Goal: Task Accomplishment & Management: Complete application form

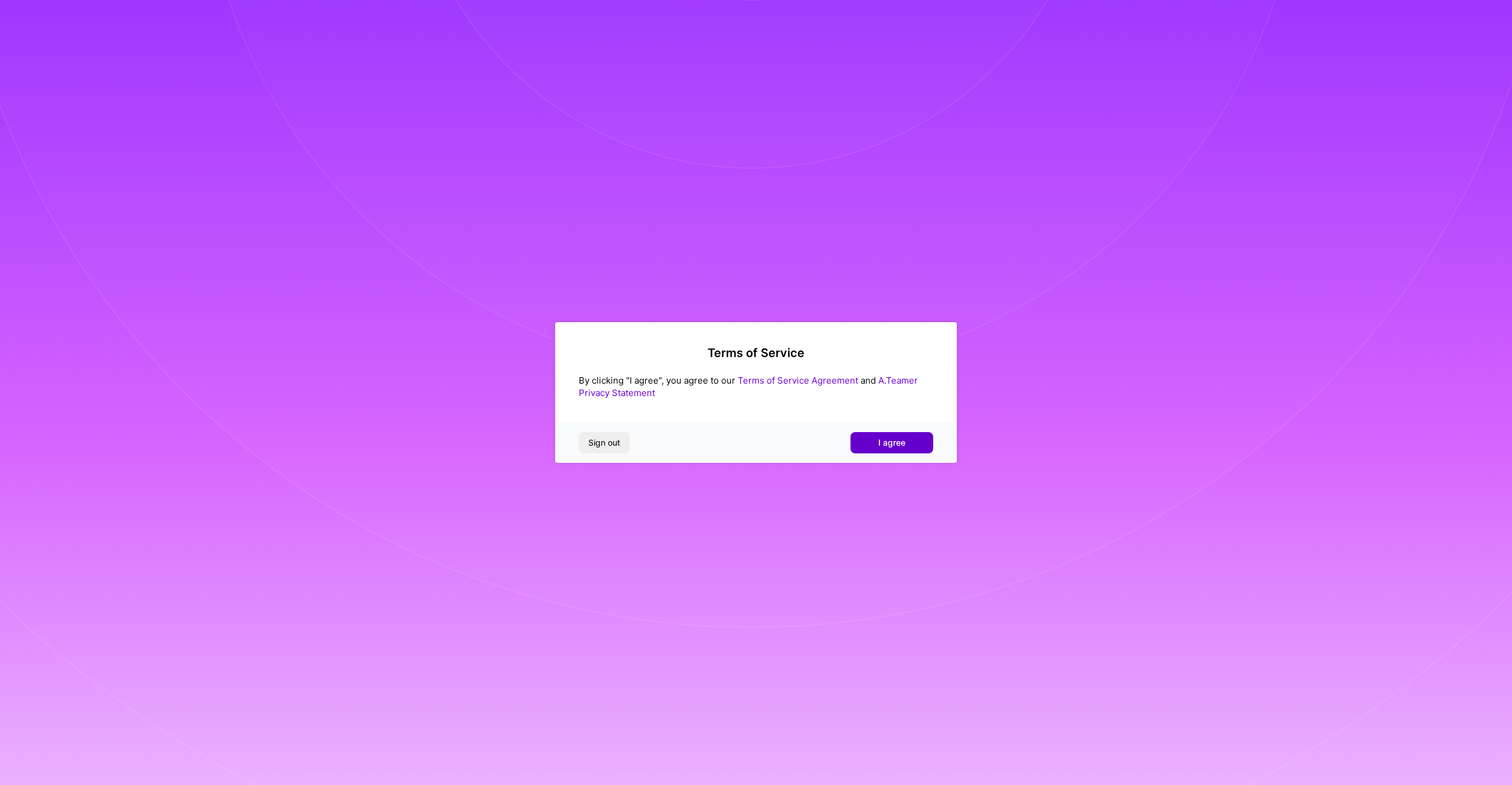
click at [890, 451] on button "I agree" at bounding box center [892, 442] width 83 height 21
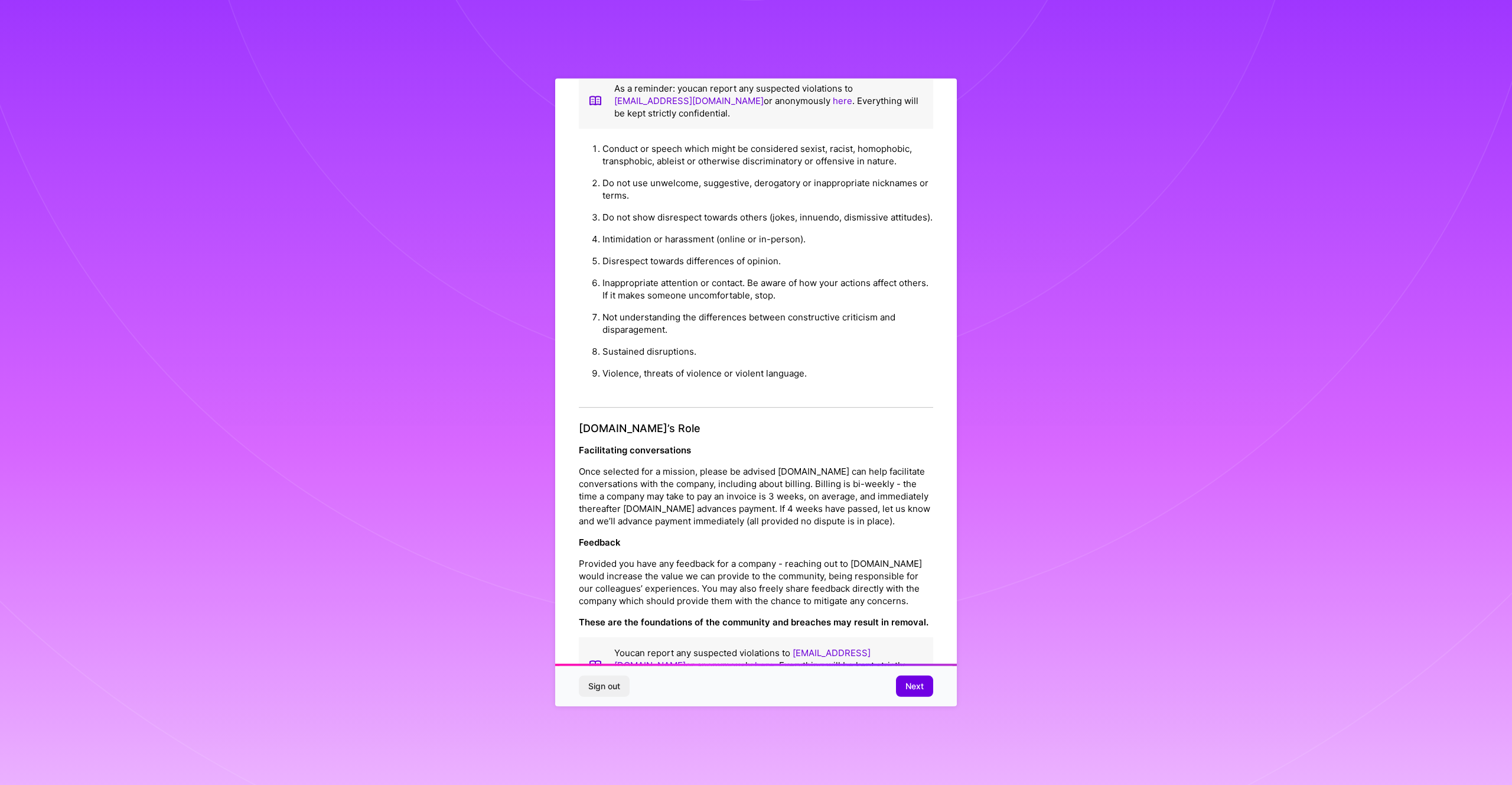
scroll to position [51, 0]
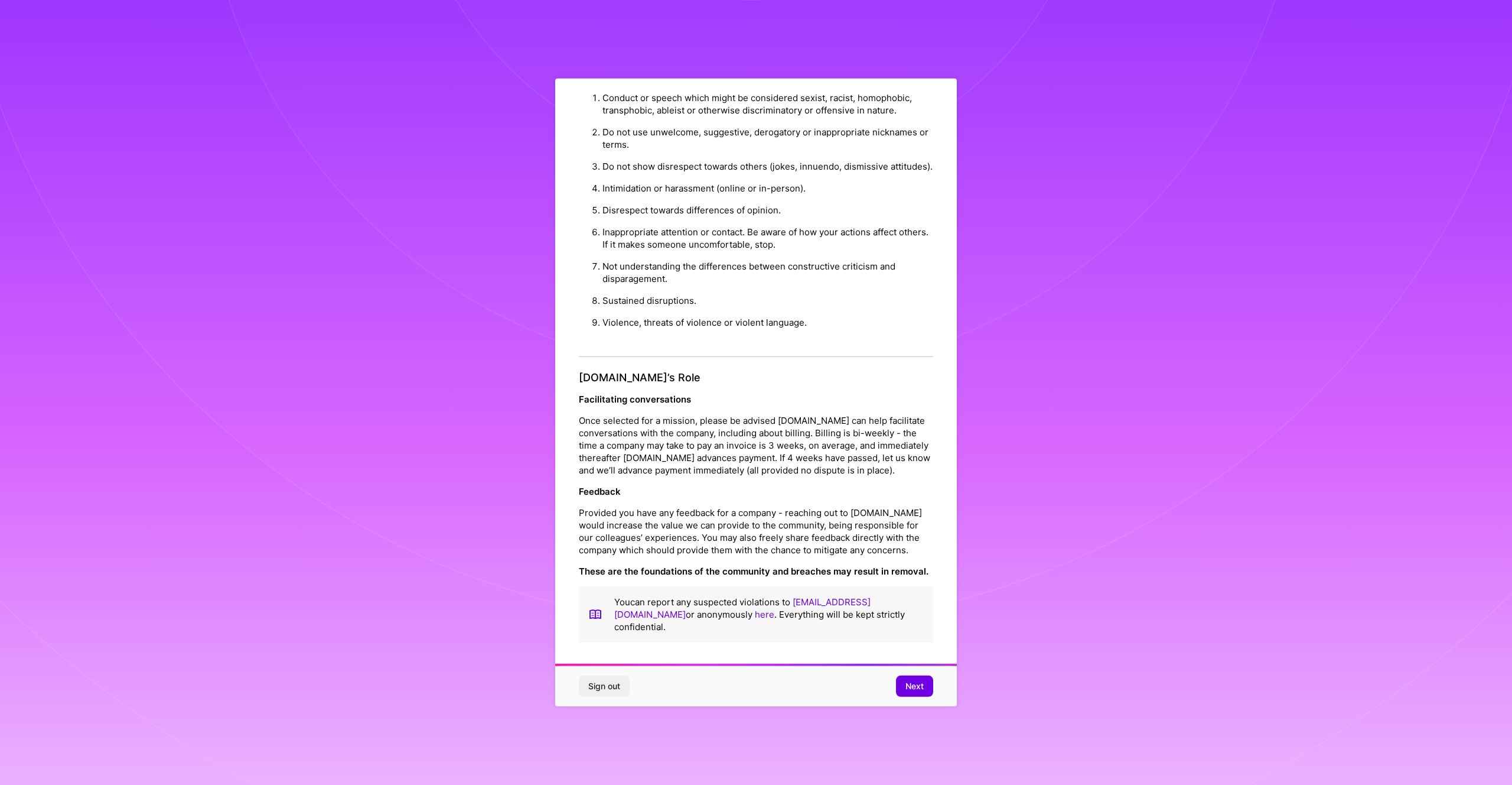
click at [915, 679] on button "Next" at bounding box center [914, 685] width 37 height 21
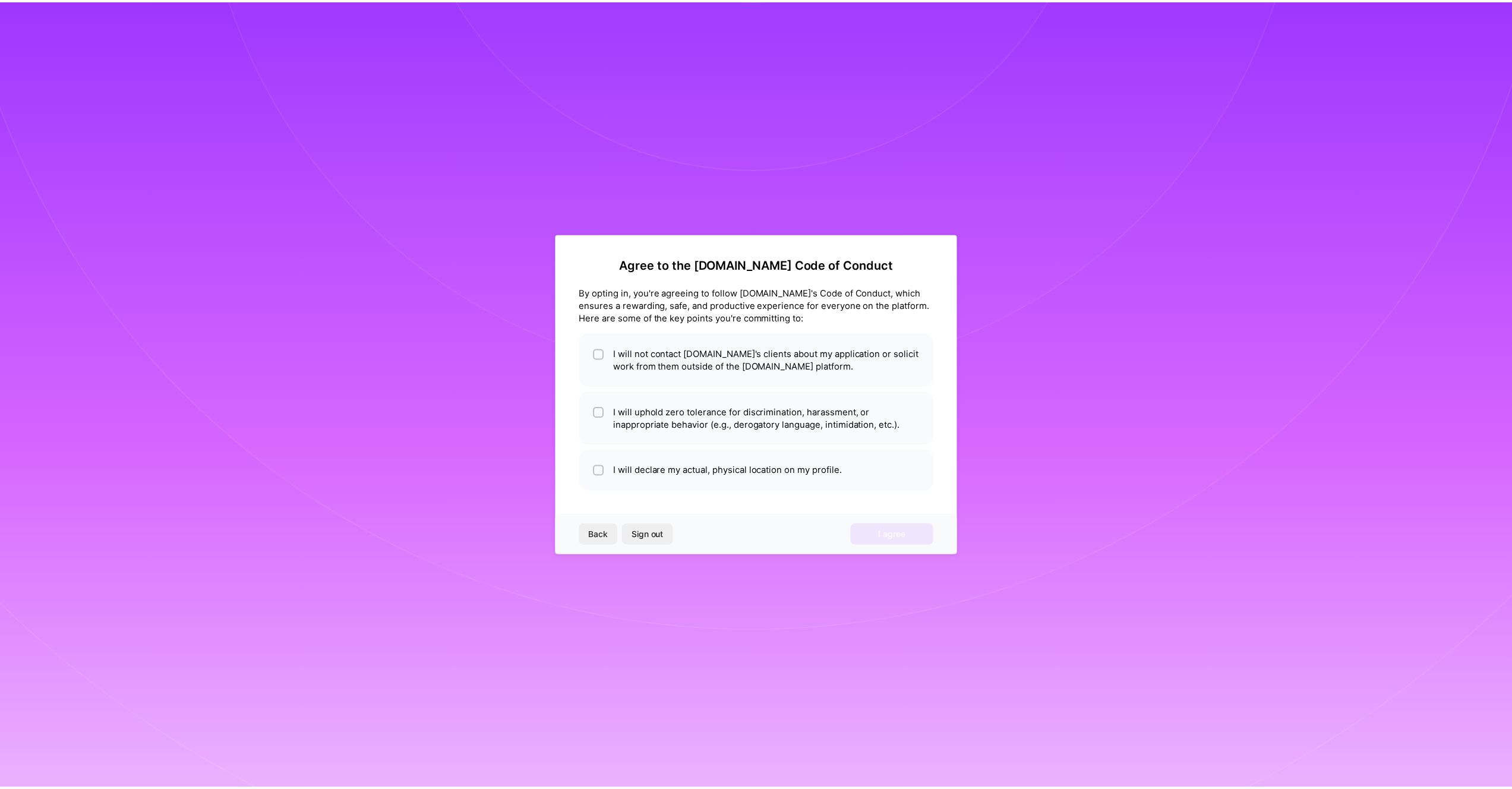
scroll to position [0, 0]
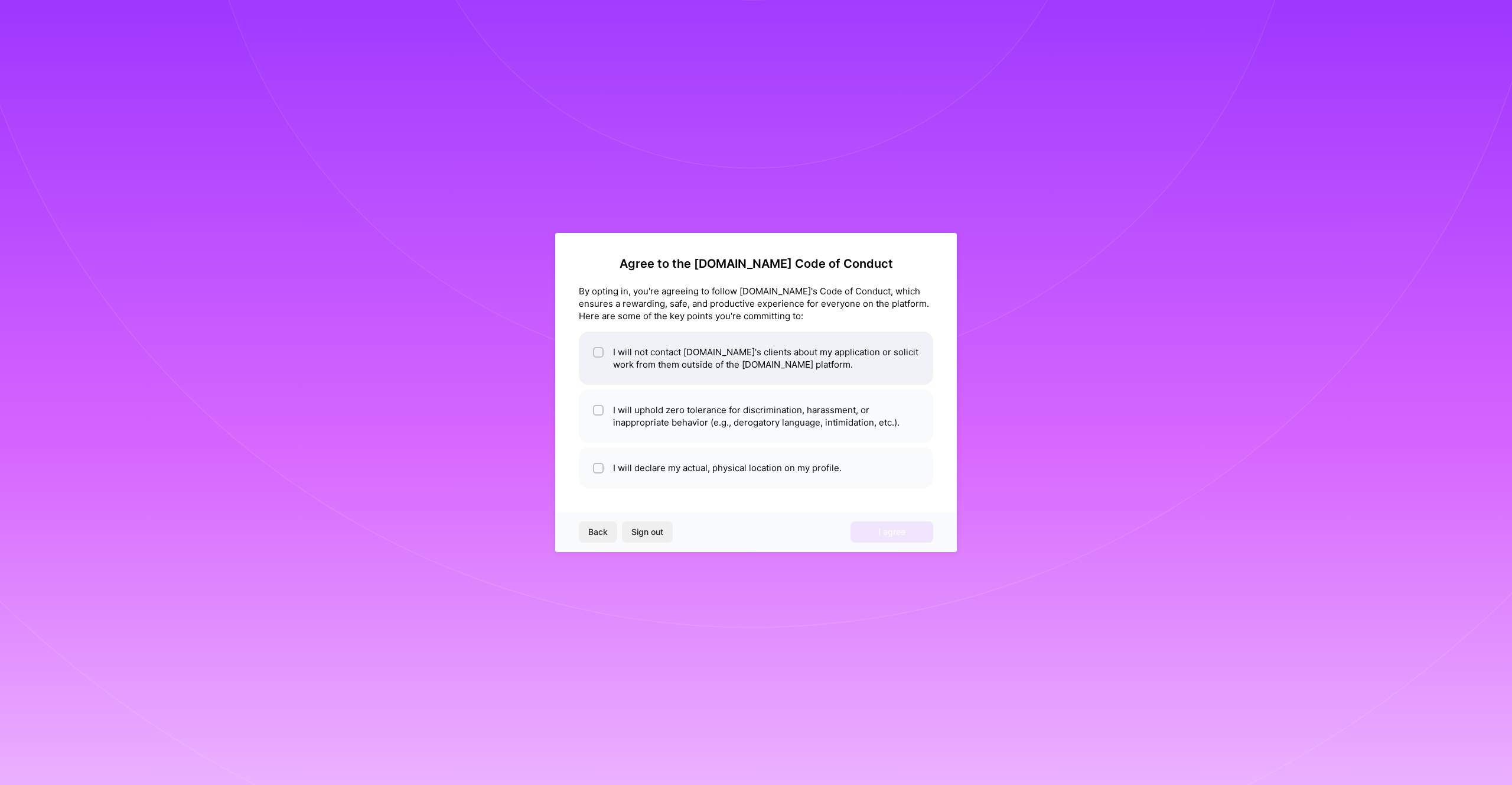
click at [683, 352] on li "I will not contact [DOMAIN_NAME]'s clients about my application or solicit work…" at bounding box center [756, 358] width 354 height 53
checkbox input "true"
click at [712, 419] on li "I will uphold zero tolerance for discrimination, harassment, or inappropriate b…" at bounding box center [756, 416] width 354 height 53
checkbox input "true"
click at [658, 472] on li "I will declare my actual, physical location on my profile." at bounding box center [756, 468] width 354 height 41
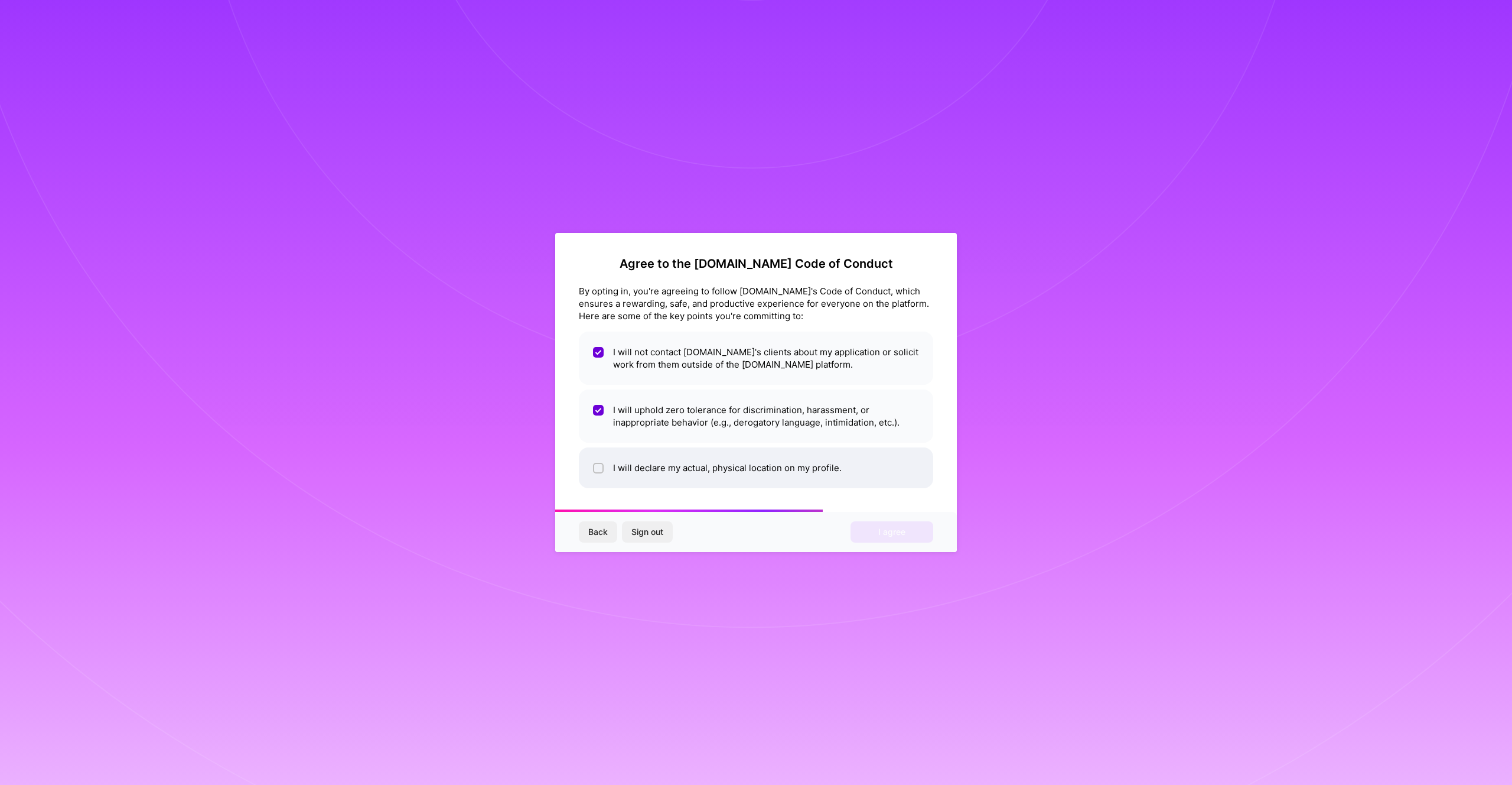
checkbox input "true"
click at [889, 542] on button "I agree" at bounding box center [892, 531] width 83 height 21
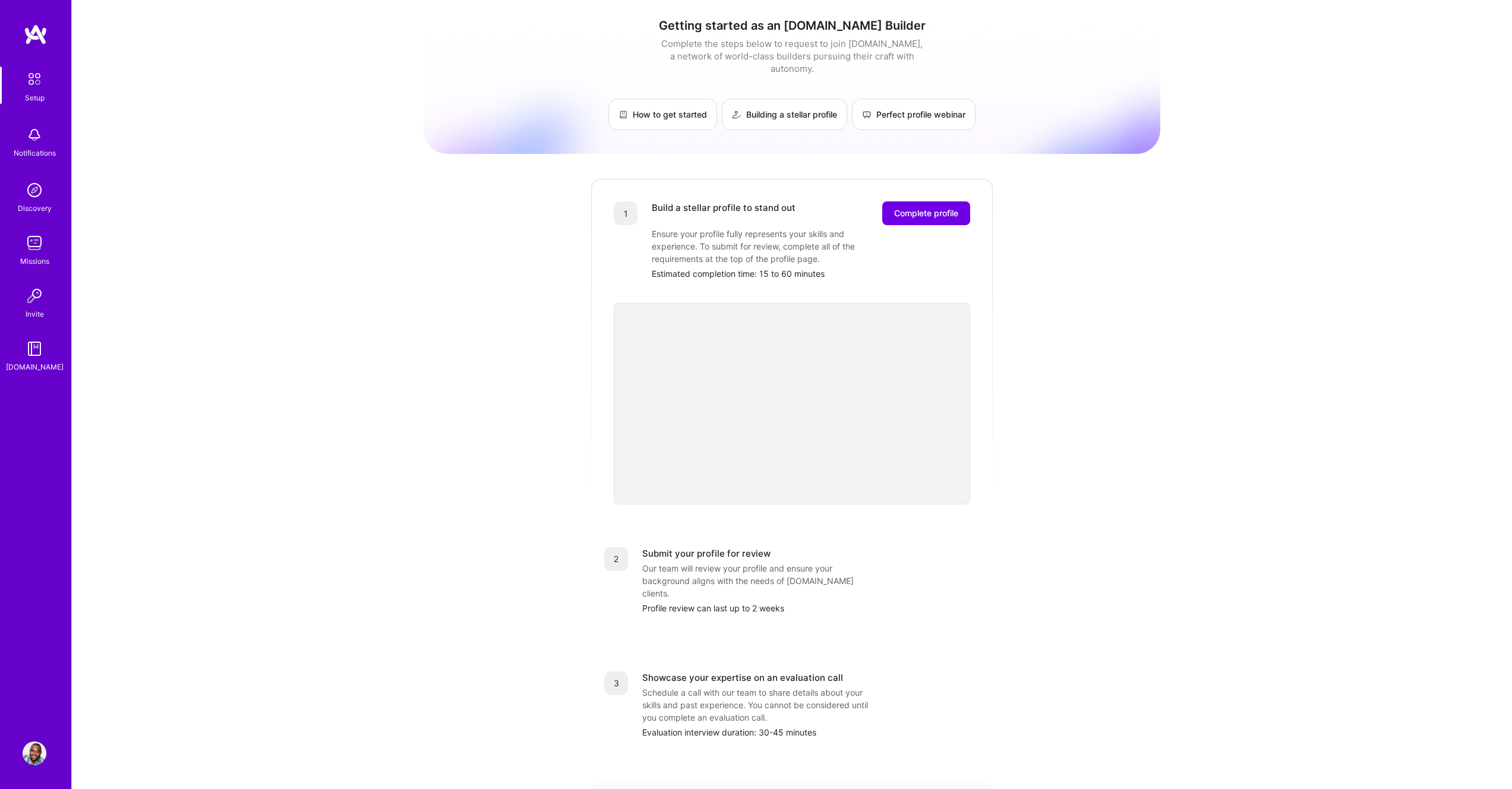
click at [571, 398] on div "Getting started as an [DOMAIN_NAME] Builder Complete the steps below to request…" at bounding box center [792, 464] width 737 height 910
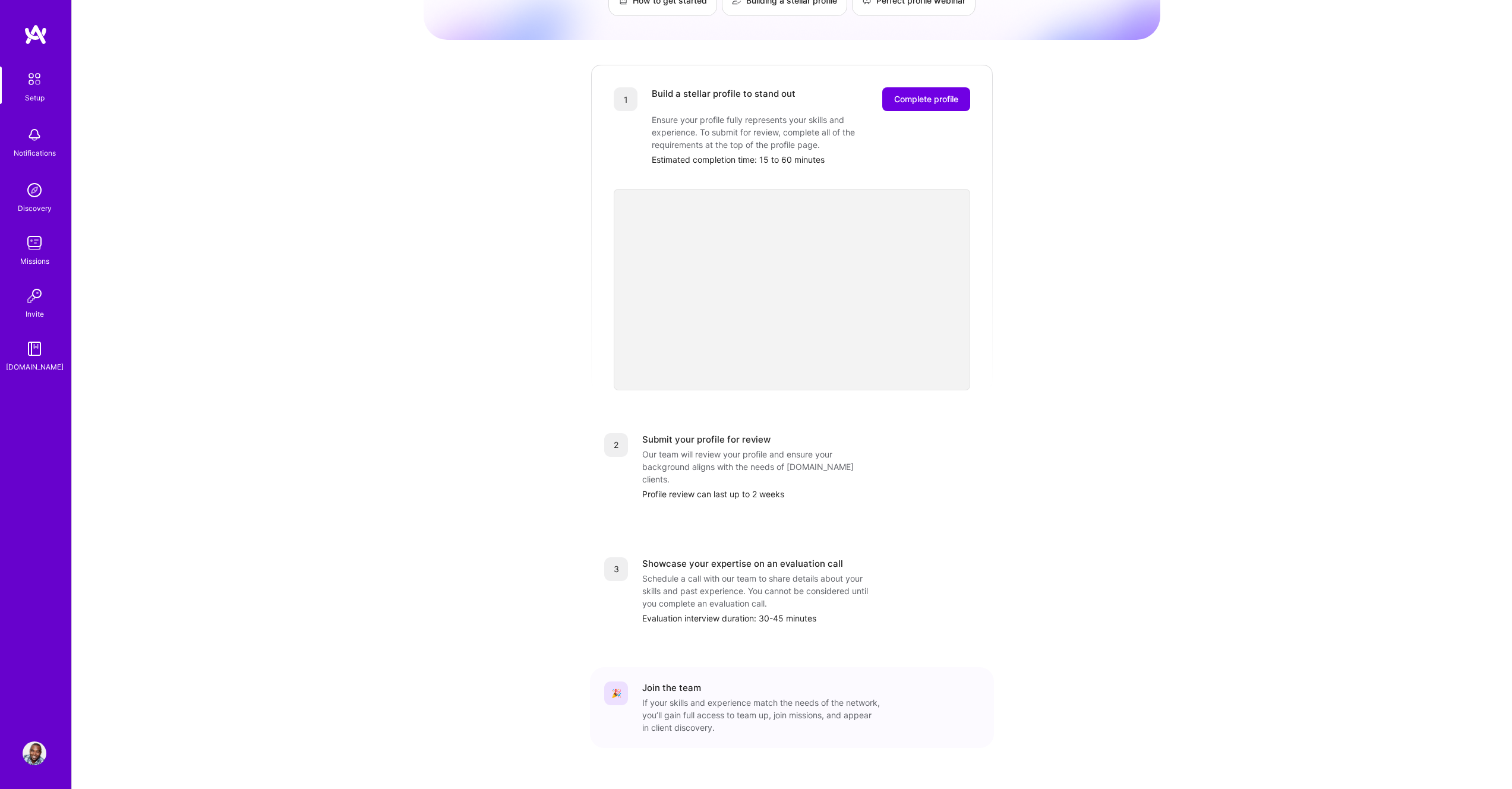
drag, startPoint x: 833, startPoint y: 477, endPoint x: 740, endPoint y: 469, distance: 93.3
click at [749, 487] on div "Profile review can last up to 2 weeks" at bounding box center [811, 493] width 337 height 12
drag, startPoint x: 719, startPoint y: 454, endPoint x: 803, endPoint y: 468, distance: 85.2
click at [794, 468] on div "Submit your profile for review Our team will review your profile and ensure you…" at bounding box center [811, 467] width 337 height 67
click at [825, 487] on div "Profile review can last up to 2 weeks" at bounding box center [811, 493] width 337 height 12
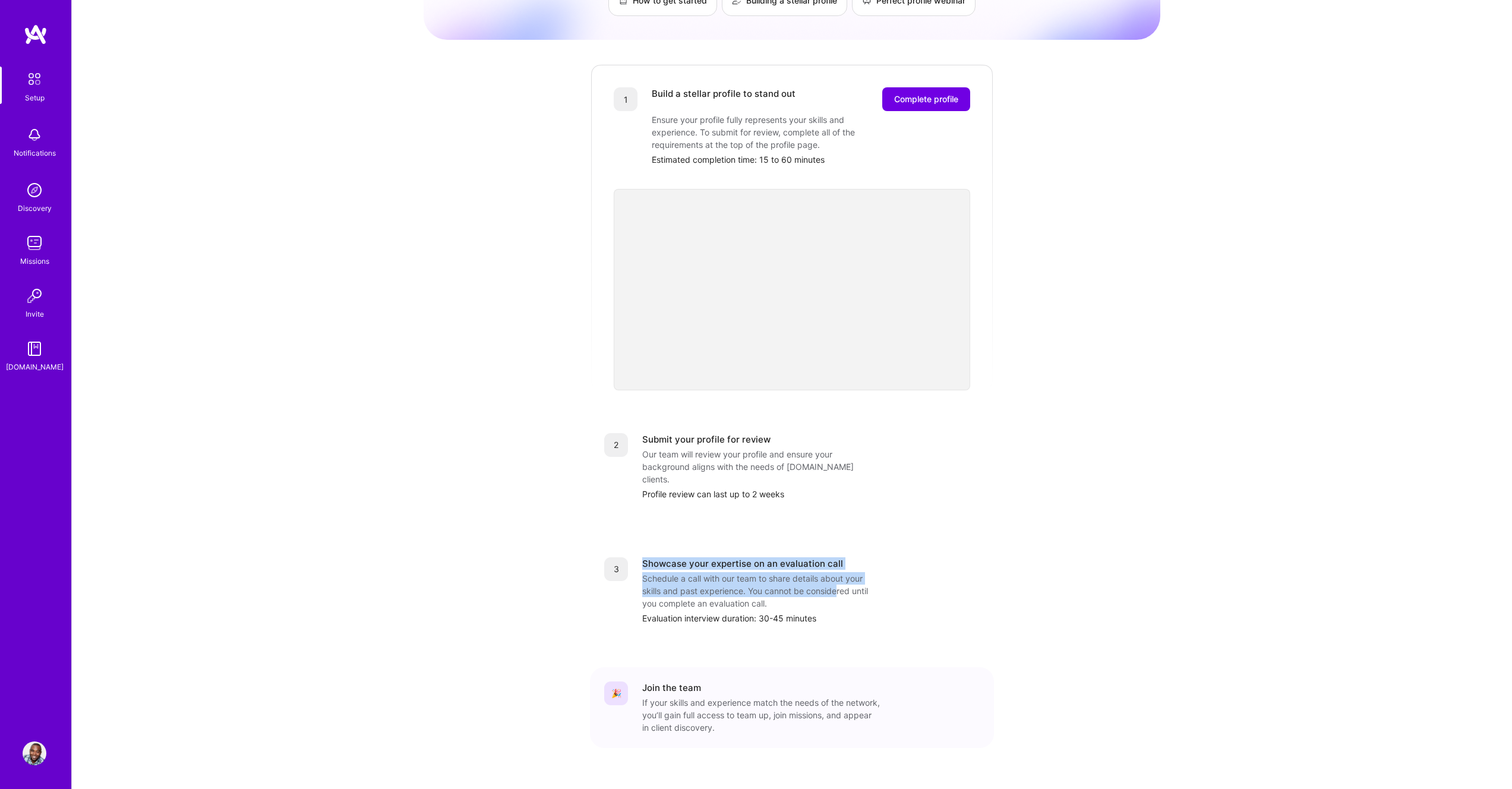
drag, startPoint x: 687, startPoint y: 532, endPoint x: 844, endPoint y: 573, distance: 162.3
click at [840, 568] on div "3 Showcase your expertise on an evaluation call Schedule a call with our team t…" at bounding box center [791, 590] width 404 height 96
click at [854, 583] on div "Schedule a call with our team to share details about your skills and past exper…" at bounding box center [761, 590] width 238 height 37
drag, startPoint x: 667, startPoint y: 538, endPoint x: 819, endPoint y: 569, distance: 155.1
click at [799, 560] on div "Showcase your expertise on an evaluation call Schedule a call with our team to …" at bounding box center [811, 590] width 337 height 67
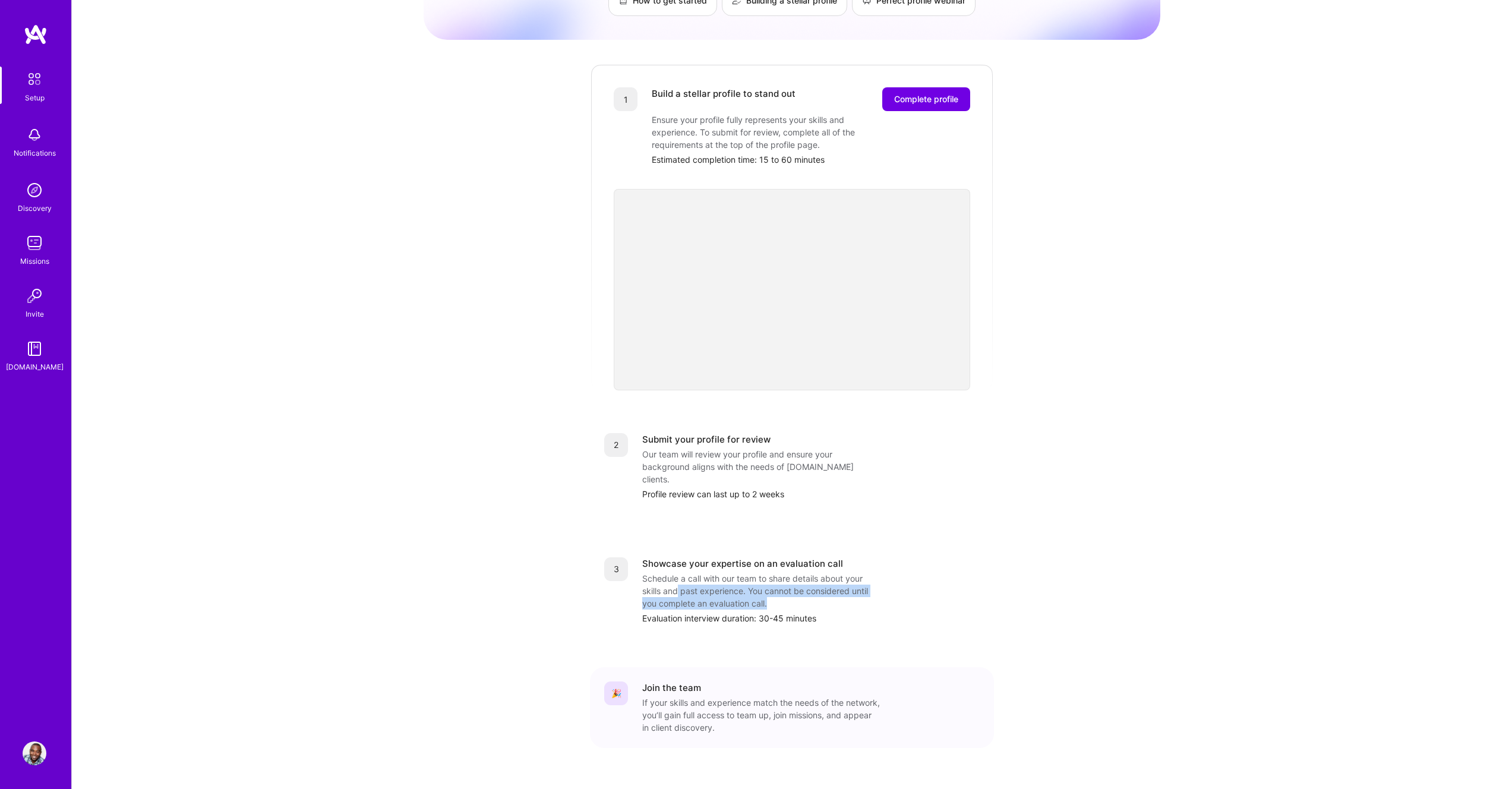
drag, startPoint x: 852, startPoint y: 581, endPoint x: 659, endPoint y: 559, distance: 194.2
click at [667, 572] on div "Schedule a call with our team to share details about your skills and past exper…" at bounding box center [761, 590] width 238 height 37
drag, startPoint x: 653, startPoint y: 552, endPoint x: 828, endPoint y: 586, distance: 178.3
click at [800, 574] on div "Schedule a call with our team to share details about your skills and past exper…" at bounding box center [761, 590] width 238 height 37
click at [834, 612] on div "Evaluation interview duration: 30-45 minutes" at bounding box center [811, 618] width 337 height 12
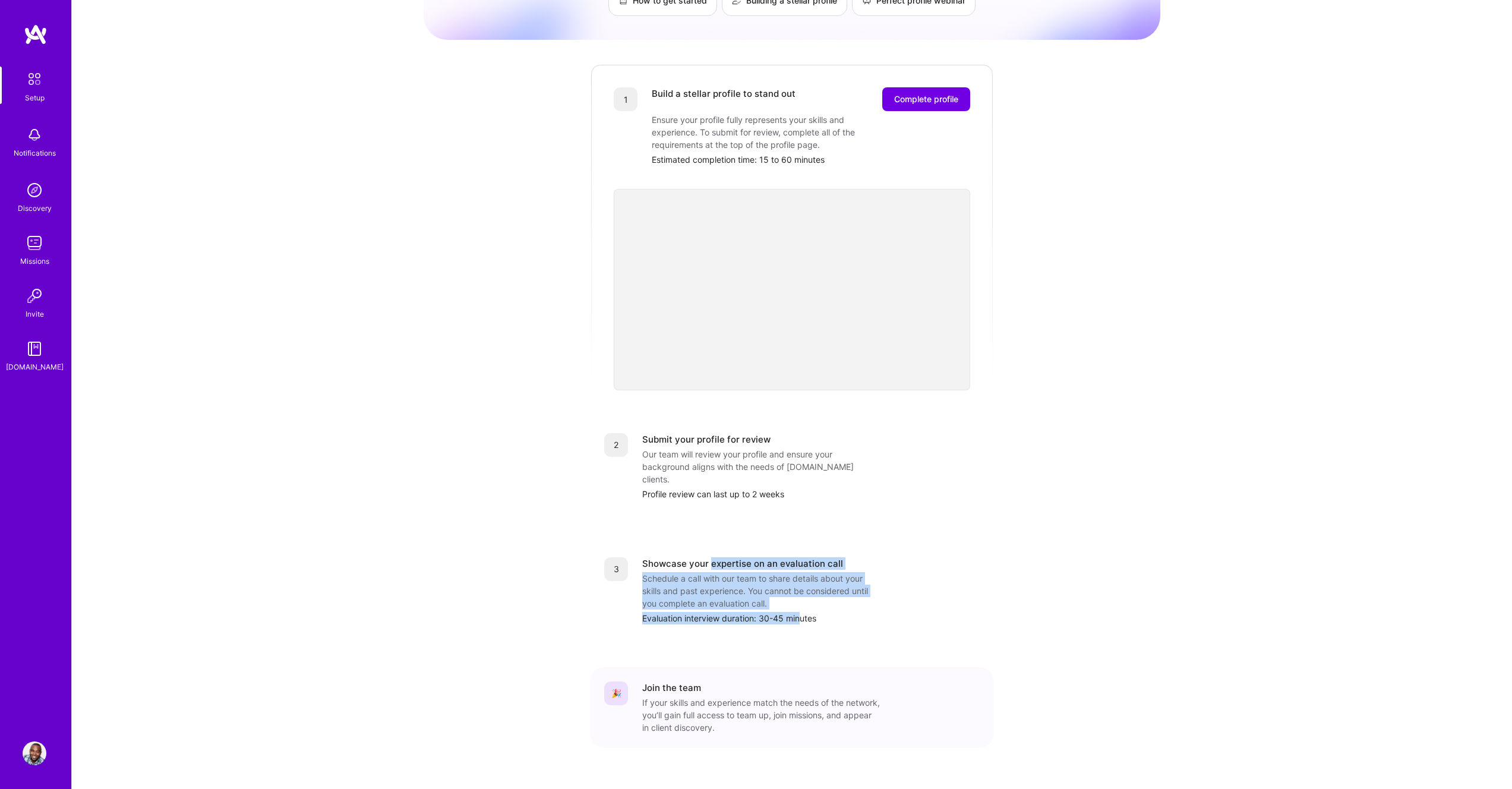
drag, startPoint x: 710, startPoint y: 539, endPoint x: 805, endPoint y: 588, distance: 106.9
click at [802, 588] on div "Showcase your expertise on an evaluation call Schedule a call with our team to …" at bounding box center [811, 590] width 337 height 67
click at [810, 612] on div "Evaluation interview duration: 30-45 minutes" at bounding box center [811, 618] width 337 height 12
drag, startPoint x: 812, startPoint y: 587, endPoint x: 648, endPoint y: 565, distance: 165.5
click at [648, 565] on div "Showcase your expertise on an evaluation call Schedule a call with our team to …" at bounding box center [811, 590] width 337 height 67
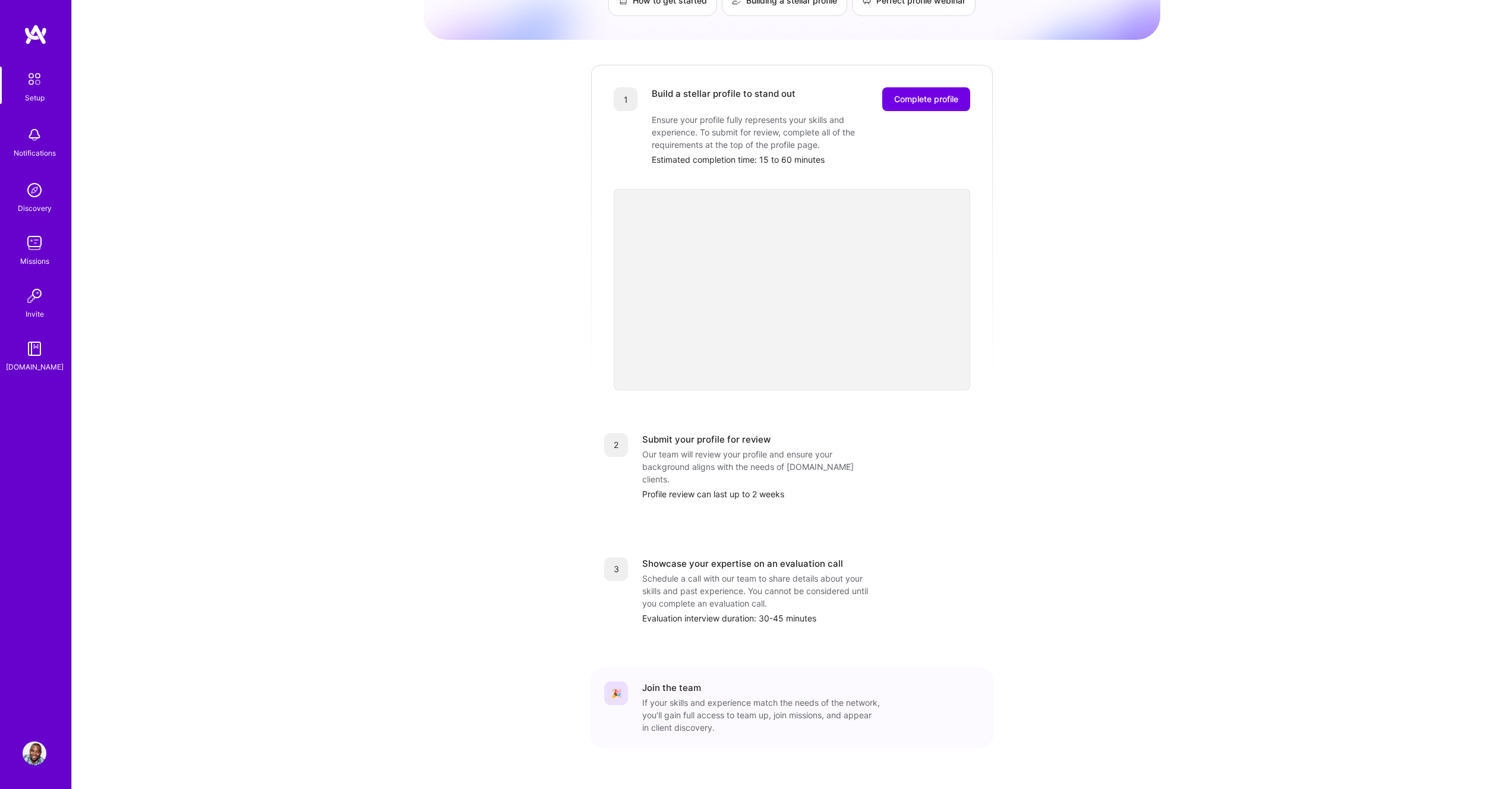
click at [703, 572] on div "Schedule a call with our team to share details about your skills and past exper…" at bounding box center [761, 590] width 238 height 37
drag, startPoint x: 651, startPoint y: 654, endPoint x: 758, endPoint y: 676, distance: 109.2
click at [756, 672] on div "🎉 Join the team If your skills and experience match the needs of the network, y…" at bounding box center [791, 707] width 404 height 81
click at [758, 696] on div "If your skills and experience match the needs of the network, you’ll gain full …" at bounding box center [761, 715] width 238 height 37
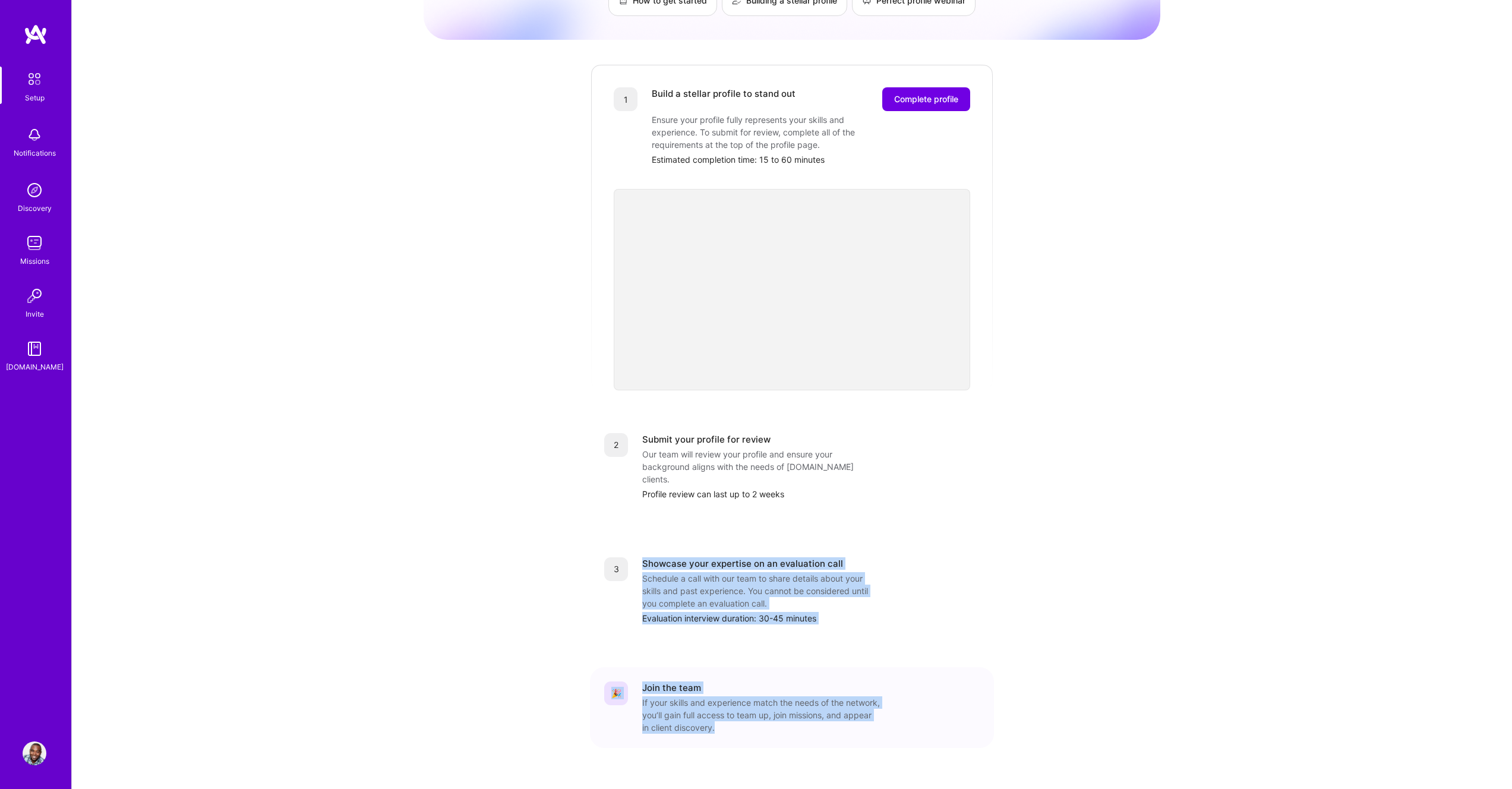
drag, startPoint x: 801, startPoint y: 703, endPoint x: 627, endPoint y: 537, distance: 240.5
click at [631, 554] on div "1 Build a stellar profile to stand out Complete profile Ensure your profile ful…" at bounding box center [791, 417] width 404 height 707
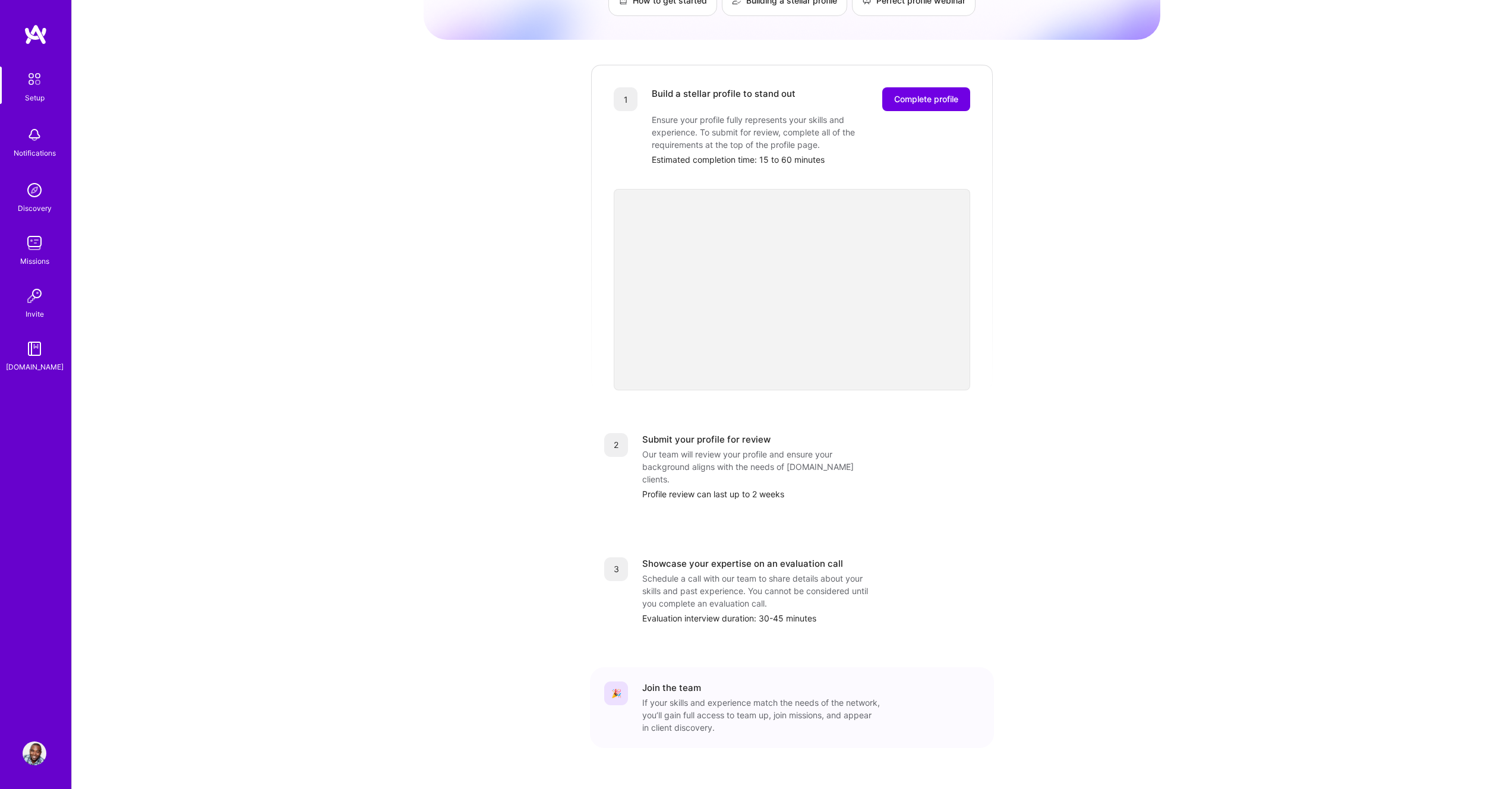
click at [625, 543] on div "3 Showcase your expertise on an evaluation call Schedule a call with our team t…" at bounding box center [791, 590] width 404 height 96
click at [542, 263] on div "Getting started as an [DOMAIN_NAME] Builder Complete the steps below to request…" at bounding box center [792, 350] width 737 height 910
drag, startPoint x: 636, startPoint y: 661, endPoint x: 716, endPoint y: 680, distance: 82.2
click at [701, 681] on div "🎉 Join the team If your skills and experience match the needs of the network, y…" at bounding box center [792, 707] width 376 height 52
drag, startPoint x: 731, startPoint y: 689, endPoint x: 682, endPoint y: 685, distance: 49.2
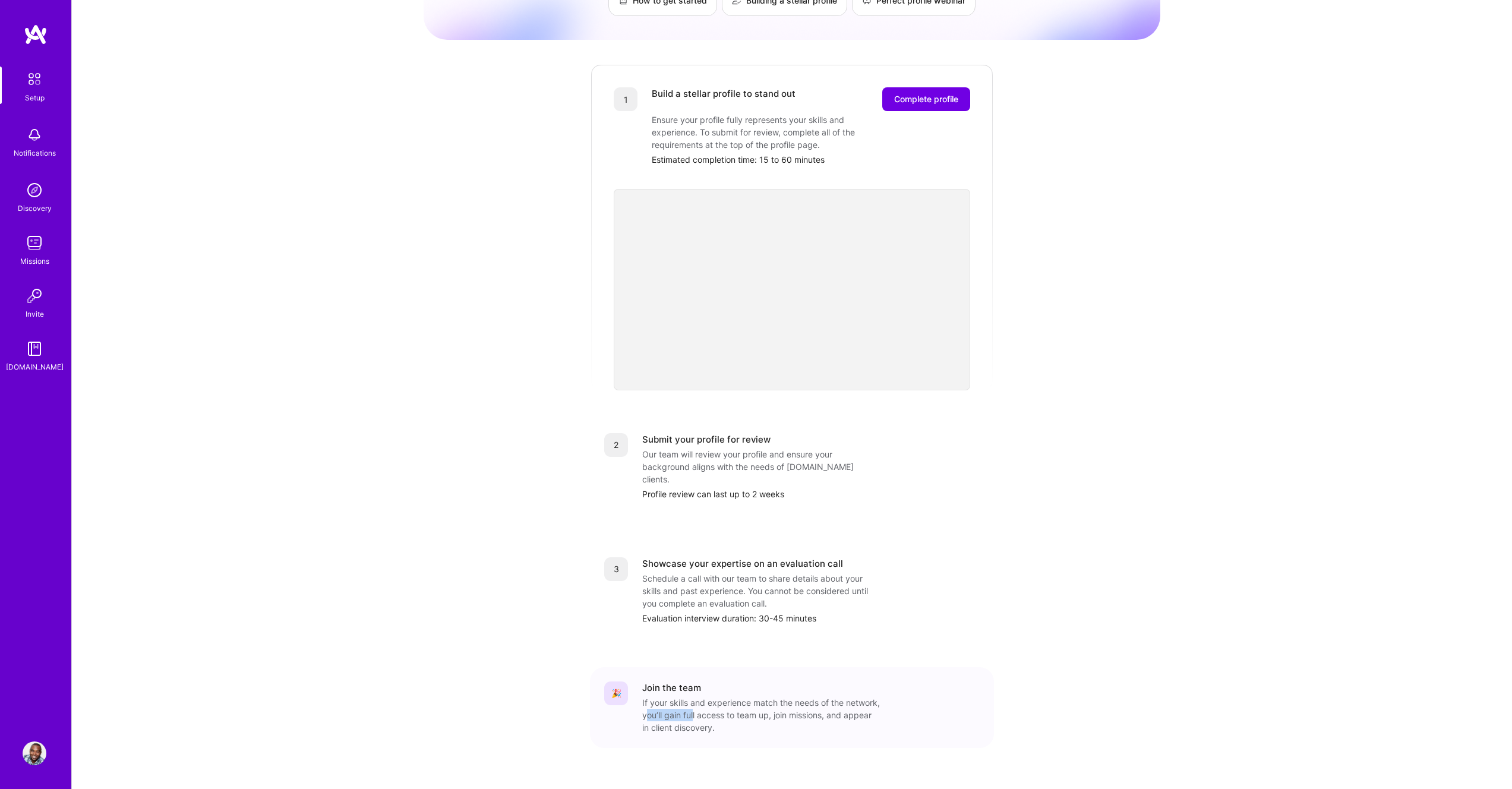
click at [682, 696] on div "If your skills and experience match the needs of the network, you’ll gain full …" at bounding box center [761, 715] width 238 height 37
click at [677, 696] on div "If your skills and experience match the needs of the network, you’ll gain full …" at bounding box center [761, 715] width 238 height 37
click at [622, 681] on div "🎉" at bounding box center [616, 692] width 23 height 23
click at [679, 681] on div "Join the team" at bounding box center [671, 687] width 59 height 12
drag, startPoint x: 819, startPoint y: 717, endPoint x: 808, endPoint y: 697, distance: 22.8
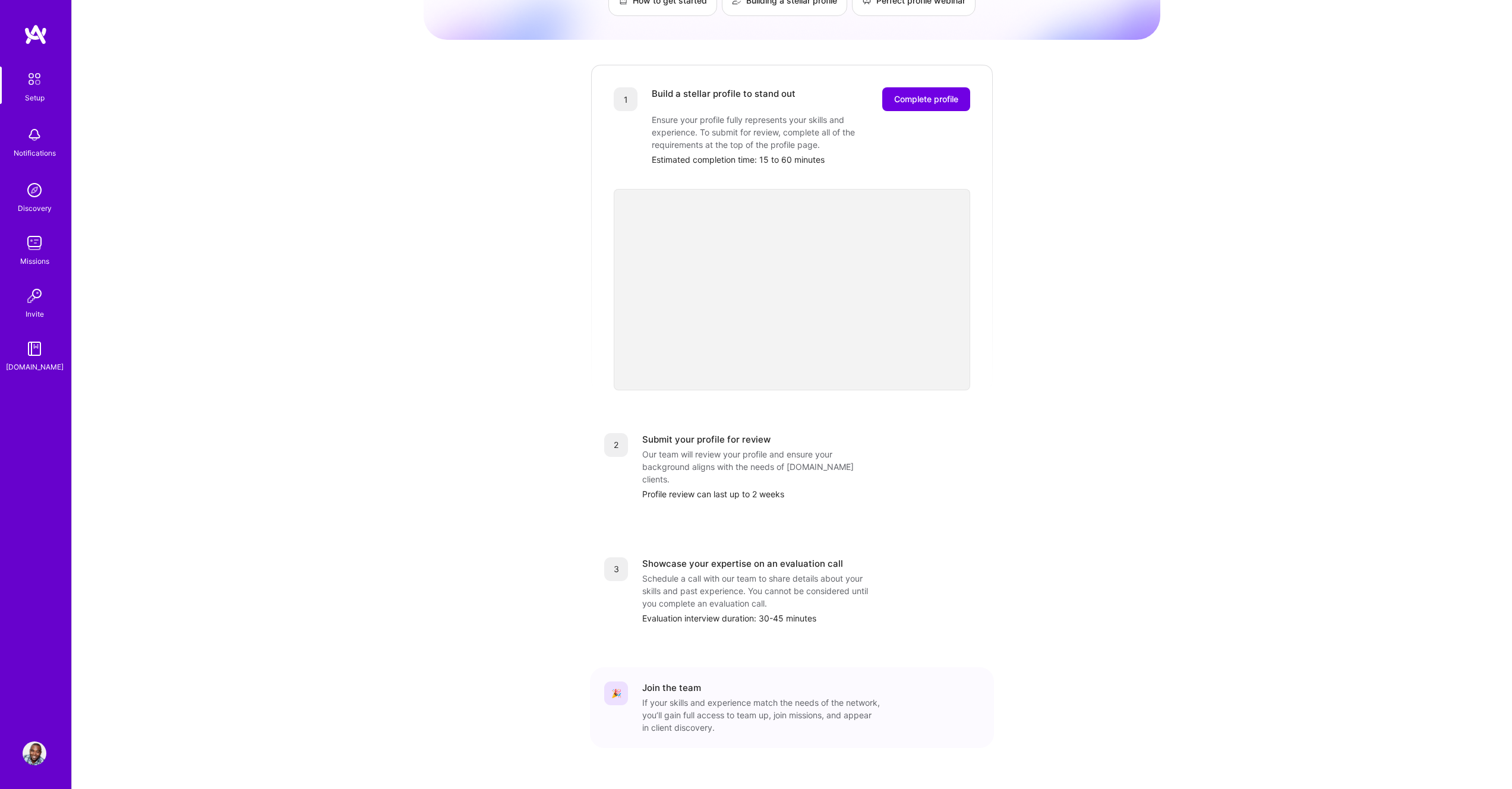
click at [816, 712] on div "🎉 Join the team If your skills and experience match the needs of the network, y…" at bounding box center [791, 707] width 404 height 81
drag, startPoint x: 799, startPoint y: 674, endPoint x: 841, endPoint y: 557, distance: 124.3
click at [799, 696] on div "If your skills and experience match the needs of the network, you’ll gain full …" at bounding box center [761, 715] width 238 height 37
click at [903, 99] on div "Build a stellar profile to stand out Complete profile Ensure your profile fully…" at bounding box center [811, 127] width 319 height 79
click at [909, 93] on button "Complete profile" at bounding box center [926, 98] width 88 height 23
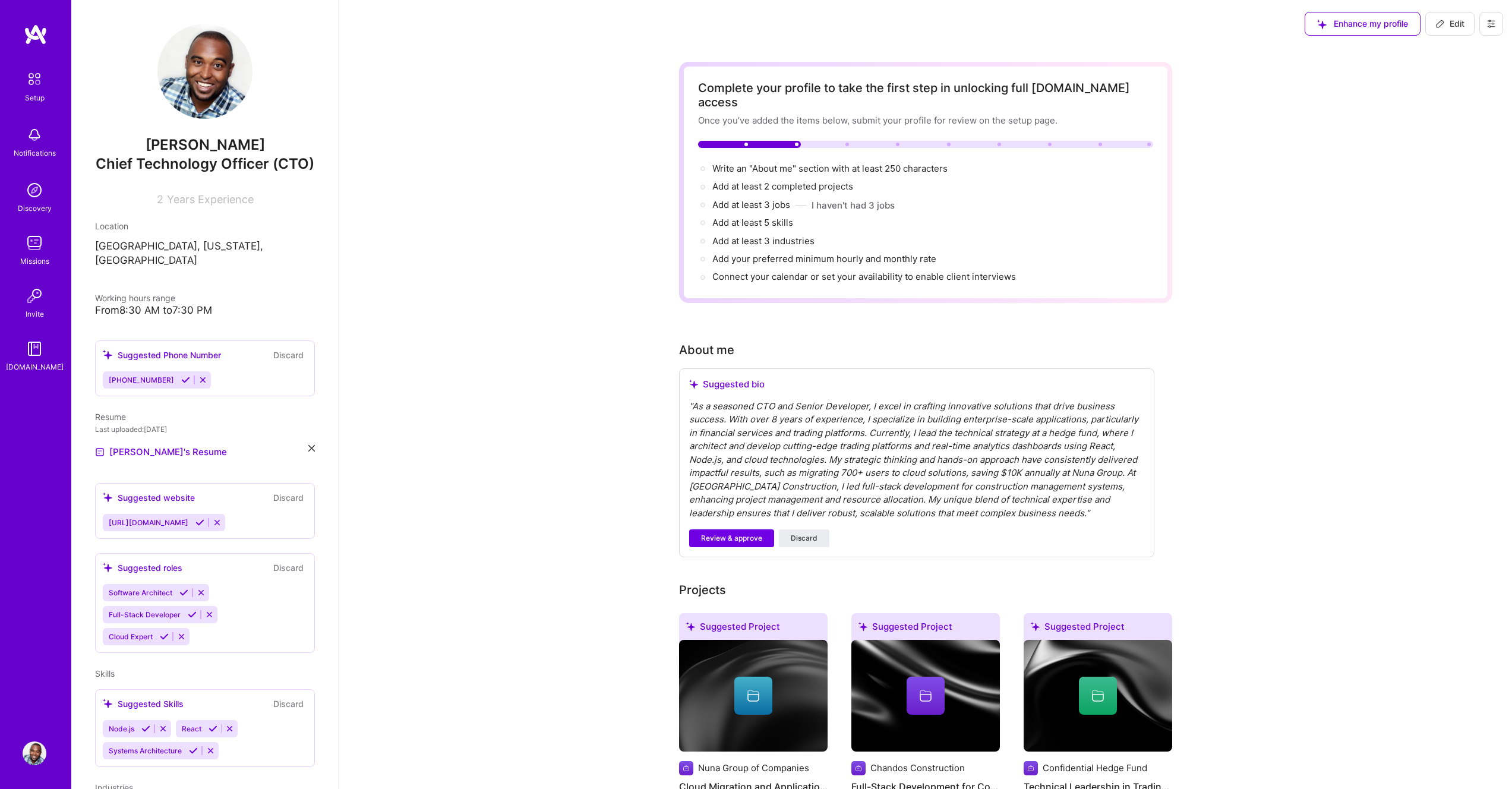
click at [182, 312] on div "From 8:30 AM to 7:30 PM" at bounding box center [204, 309] width 219 height 12
click at [133, 317] on div "From 8:30 AM to 7:30 PM" at bounding box center [204, 309] width 219 height 12
click at [214, 322] on div "[PERSON_NAME] Chief Technology Officer (CTO) 2 Years Experience Location [GEOGR…" at bounding box center [204, 394] width 267 height 789
drag, startPoint x: 838, startPoint y: 83, endPoint x: 1052, endPoint y: 85, distance: 214.0
click at [1005, 87] on div "Complete your profile to take the first step in unlocking full [DOMAIN_NAME] ac…" at bounding box center [925, 95] width 455 height 28
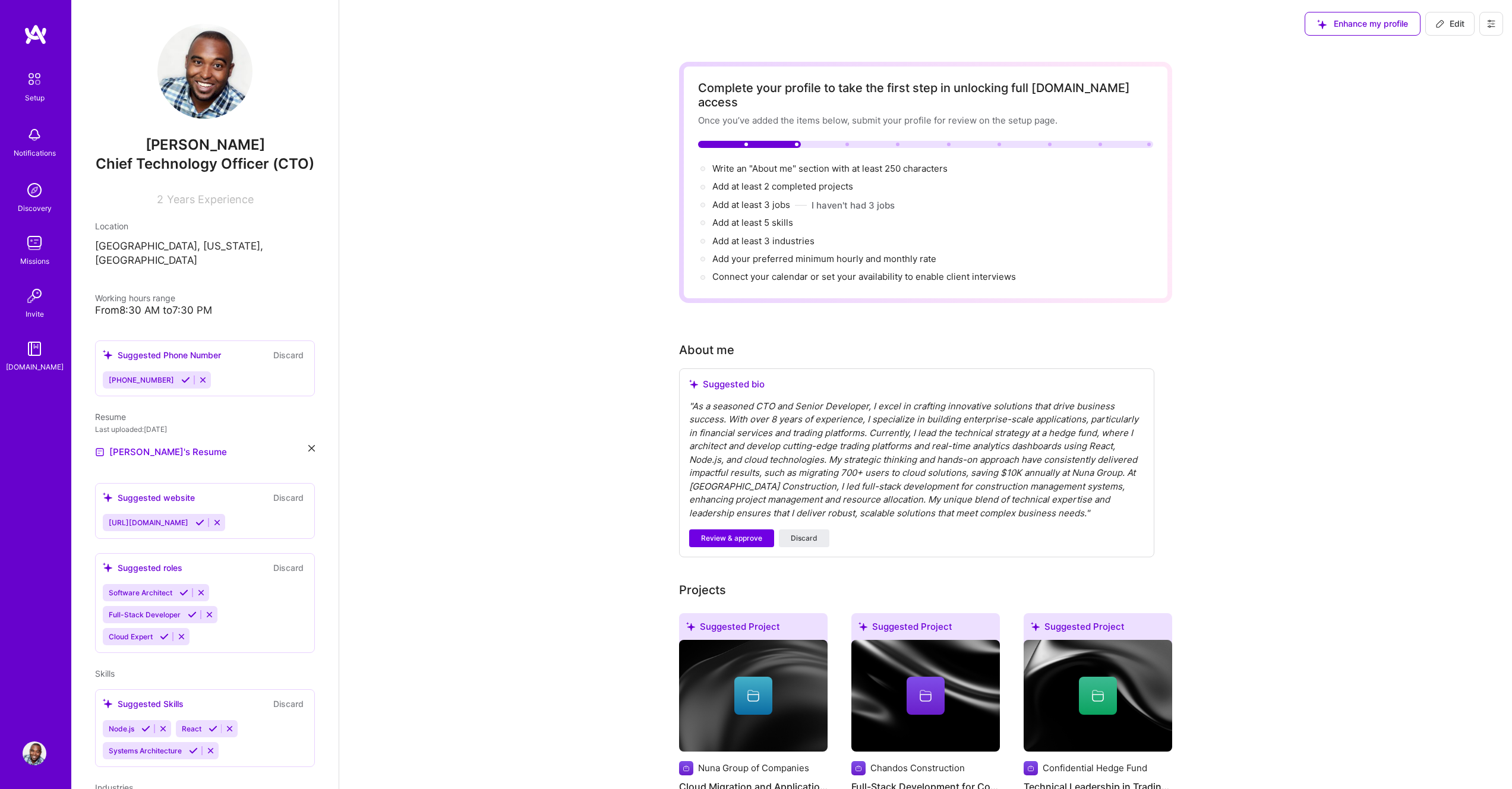
click at [1066, 85] on div "Complete your profile to take the first step in unlocking full [DOMAIN_NAME] ac…" at bounding box center [925, 95] width 455 height 28
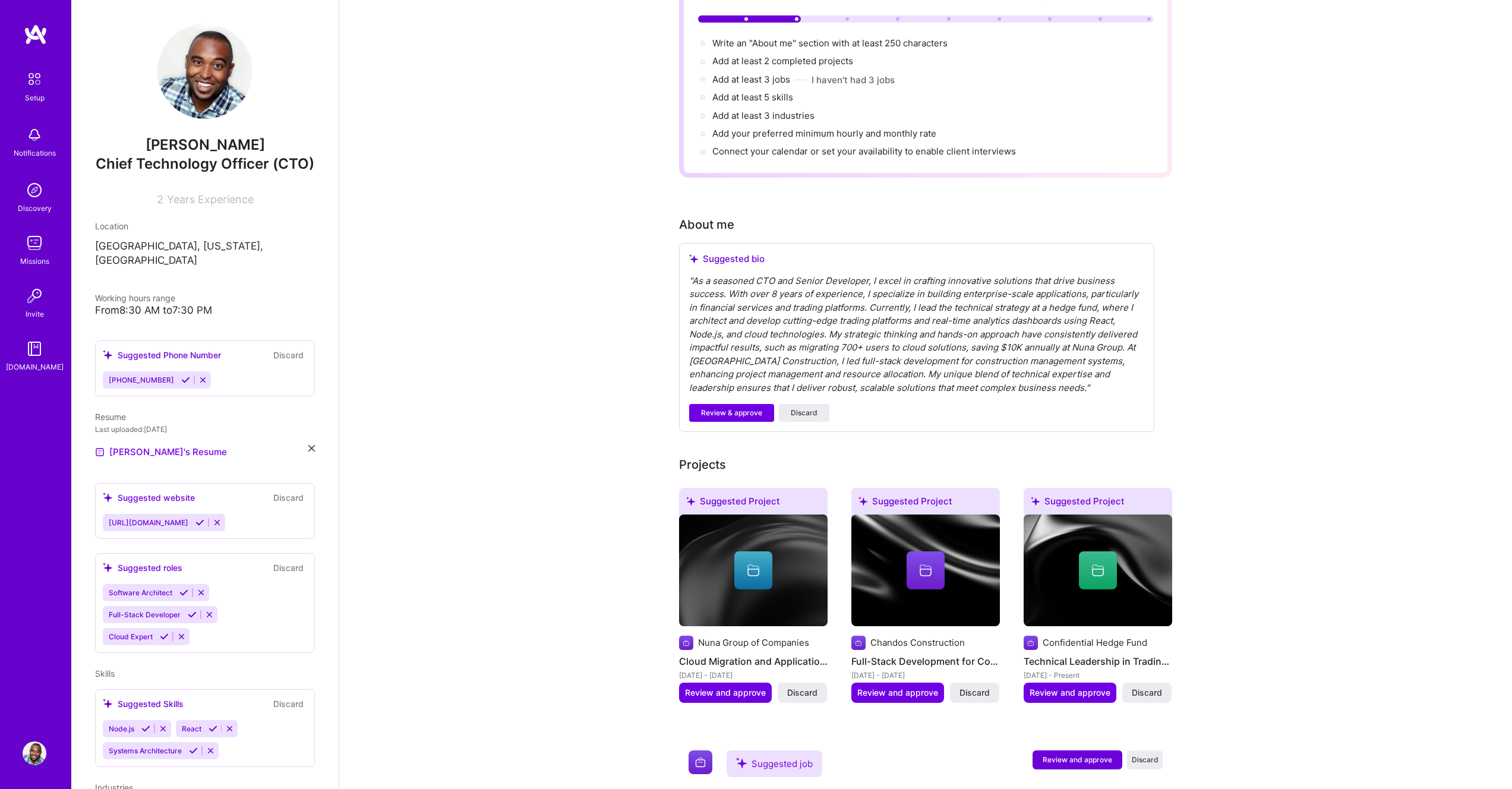
scroll to position [191, 0]
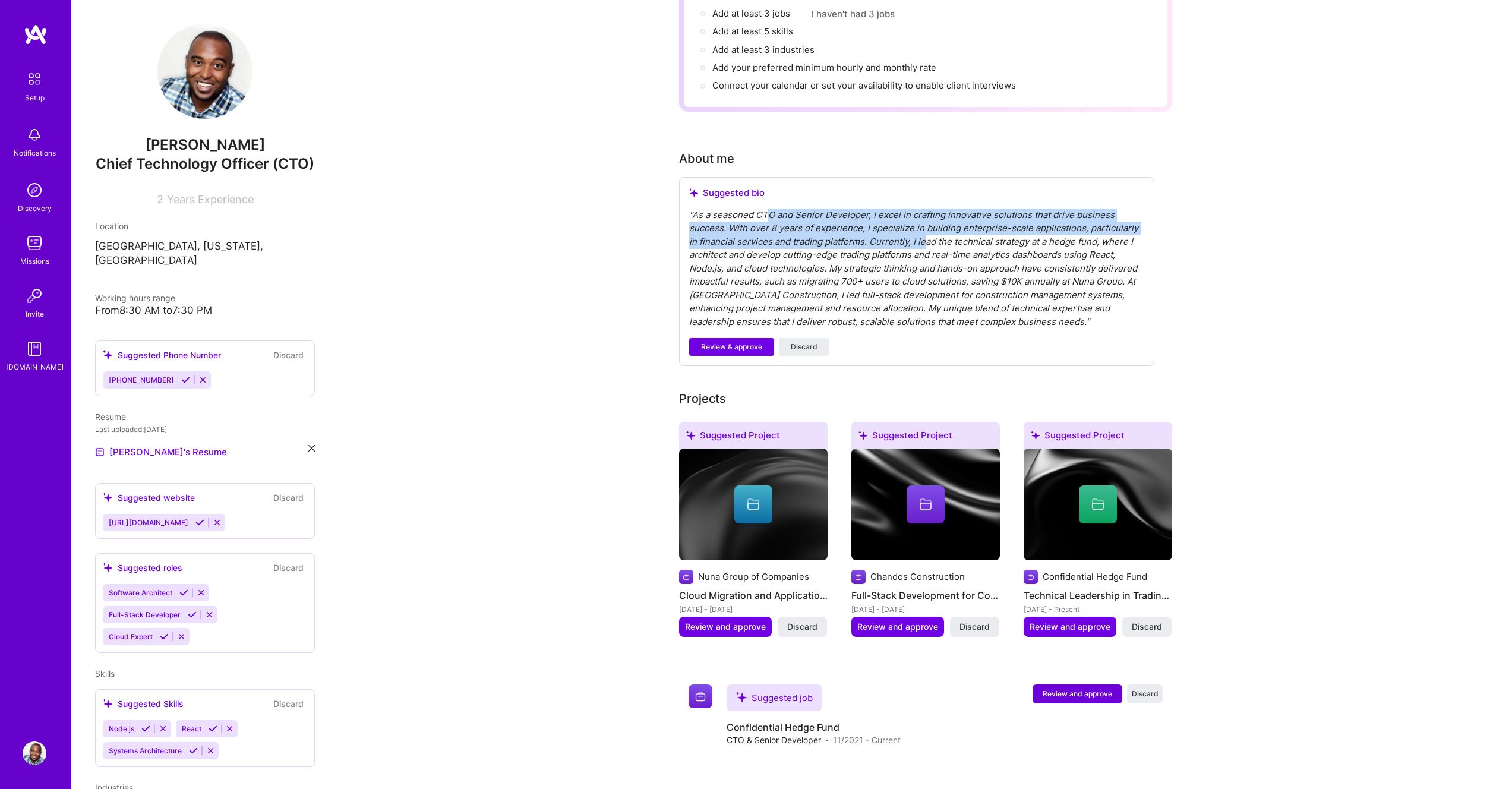
drag, startPoint x: 767, startPoint y: 199, endPoint x: 927, endPoint y: 231, distance: 163.2
click at [927, 231] on div "" As a seasoned CTO and Senior Developer, I excel in crafting innovative soluti…" at bounding box center [916, 268] width 455 height 121
click at [939, 272] on div "" As a seasoned CTO and Senior Developer, I excel in crafting innovative soluti…" at bounding box center [916, 268] width 455 height 121
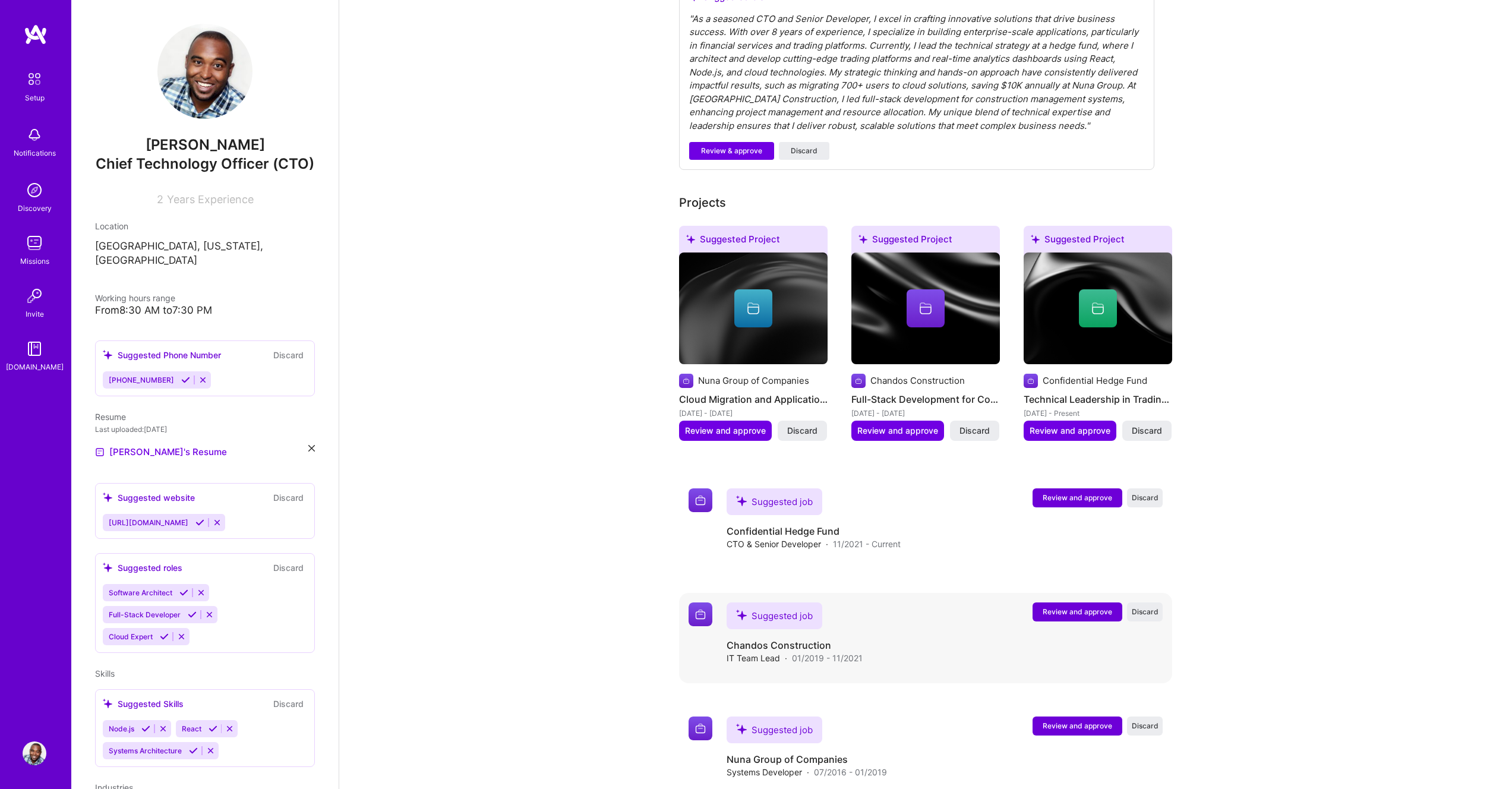
scroll to position [409, 0]
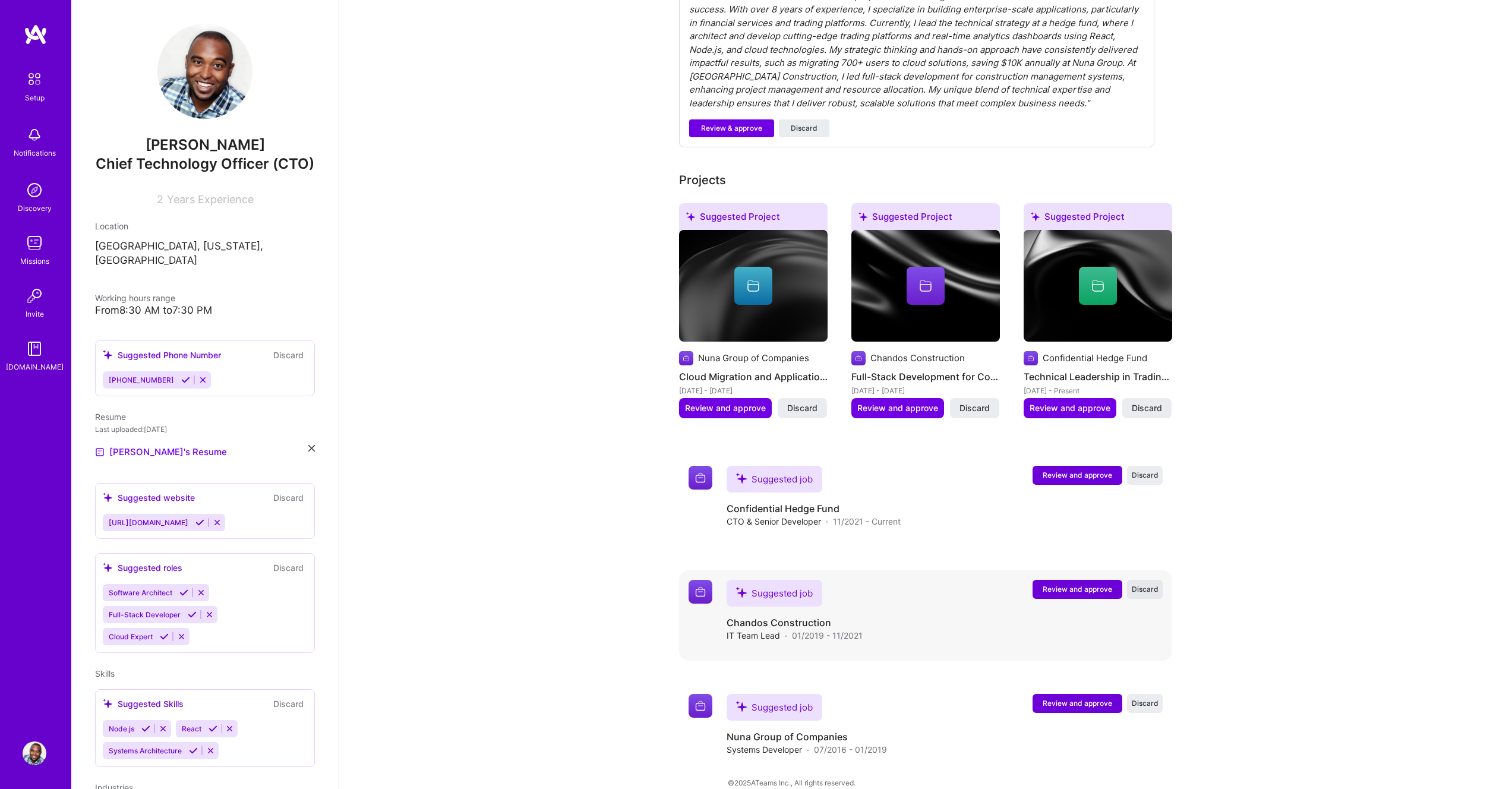
click at [1139, 580] on button "Discard" at bounding box center [1145, 589] width 36 height 19
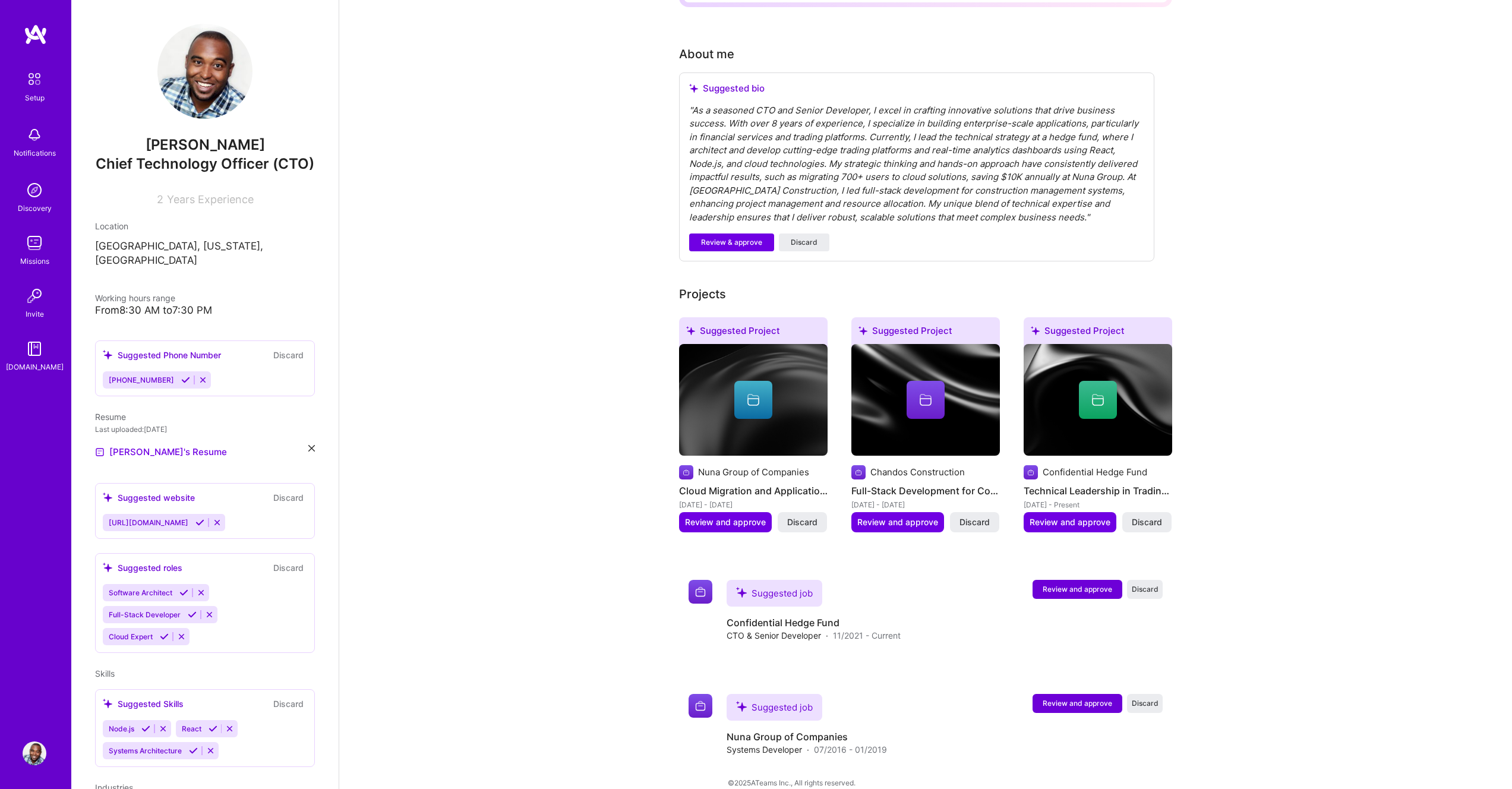
scroll to position [290, 0]
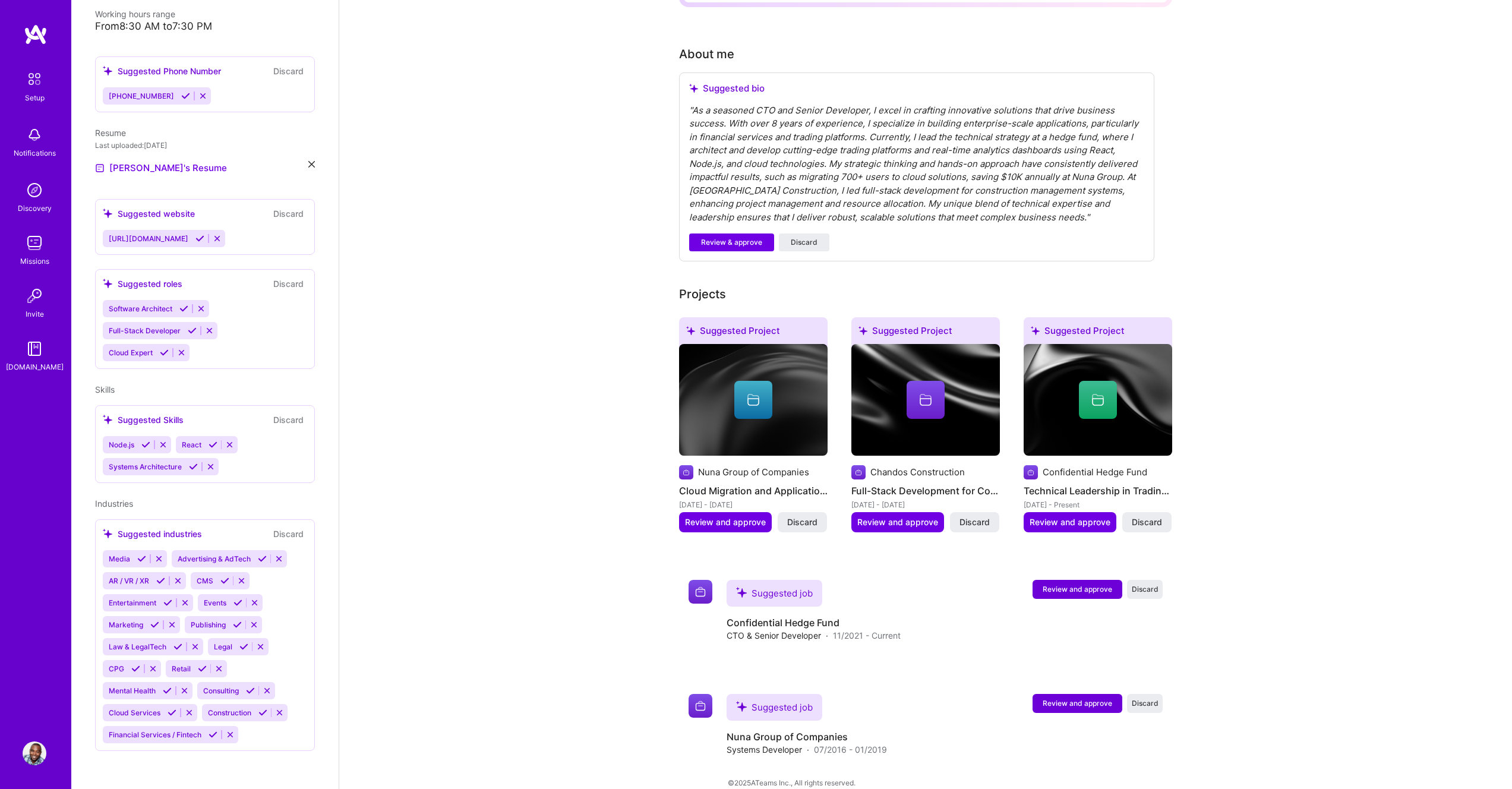
click at [987, 113] on div "" As a seasoned CTO and Senior Developer, I excel in crafting innovative soluti…" at bounding box center [916, 164] width 455 height 121
